Goal: Find specific page/section: Find specific page/section

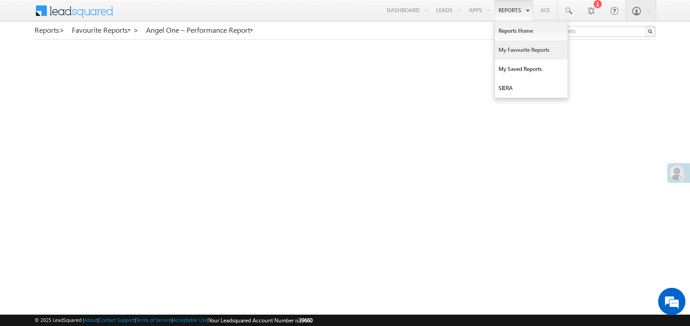
click at [510, 50] on link "My Favourite Reports" at bounding box center [531, 49] width 73 height 19
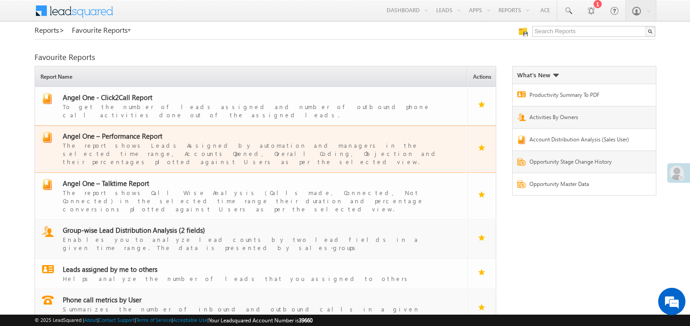
click at [129, 131] on span "Angel One – Performance Report" at bounding box center [113, 135] width 100 height 9
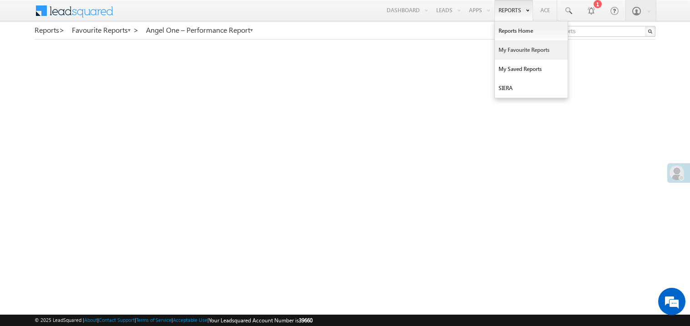
click at [509, 47] on link "My Favourite Reports" at bounding box center [531, 49] width 73 height 19
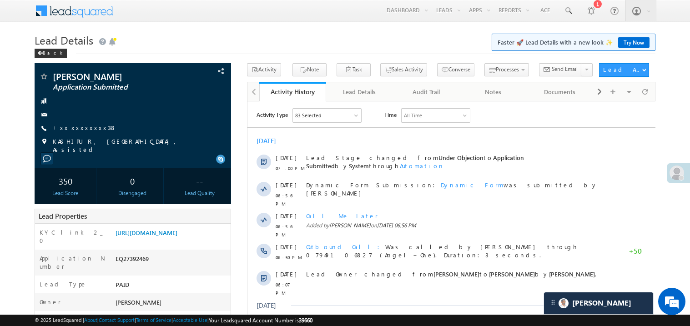
scroll to position [18, 0]
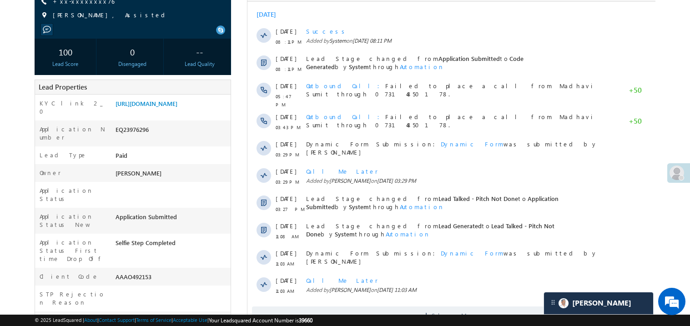
scroll to position [145, 0]
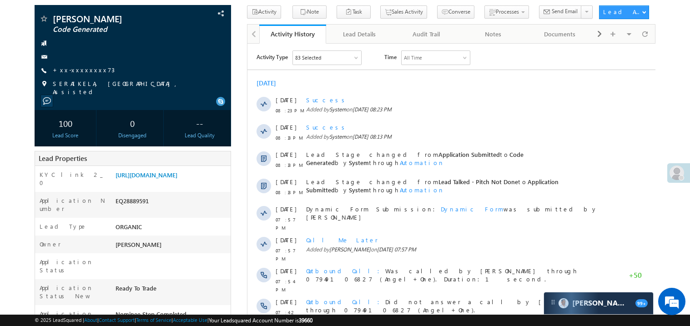
scroll to position [54, 0]
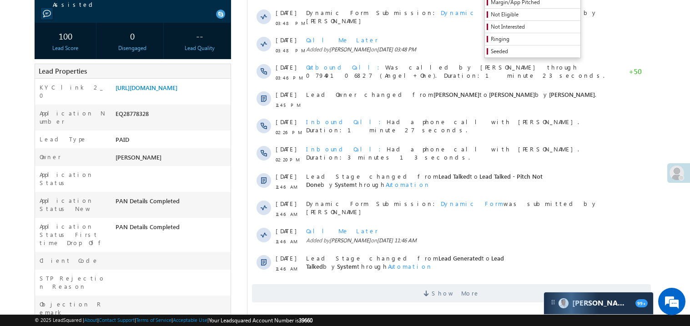
scroll to position [127, 0]
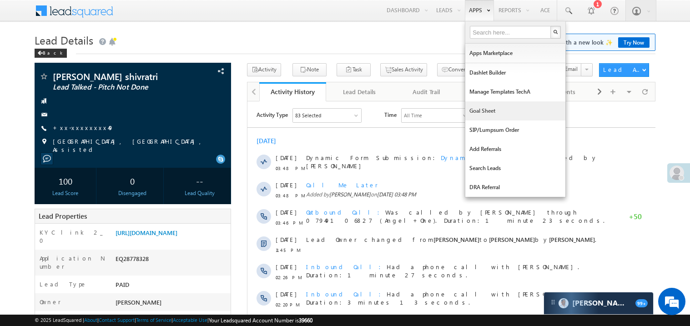
click at [478, 107] on link "Goal Sheet" at bounding box center [515, 110] width 100 height 19
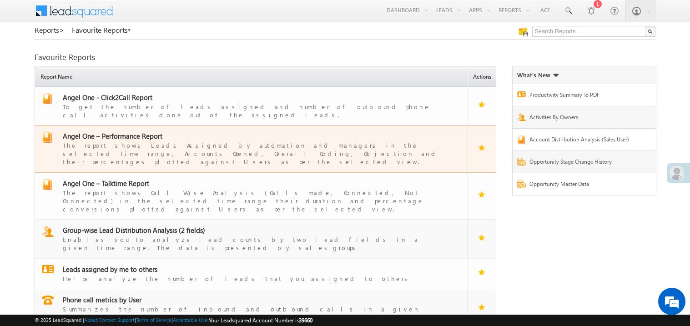
click at [137, 131] on span "Angel One – Performance Report" at bounding box center [113, 135] width 100 height 9
